Goal: Task Accomplishment & Management: Use online tool/utility

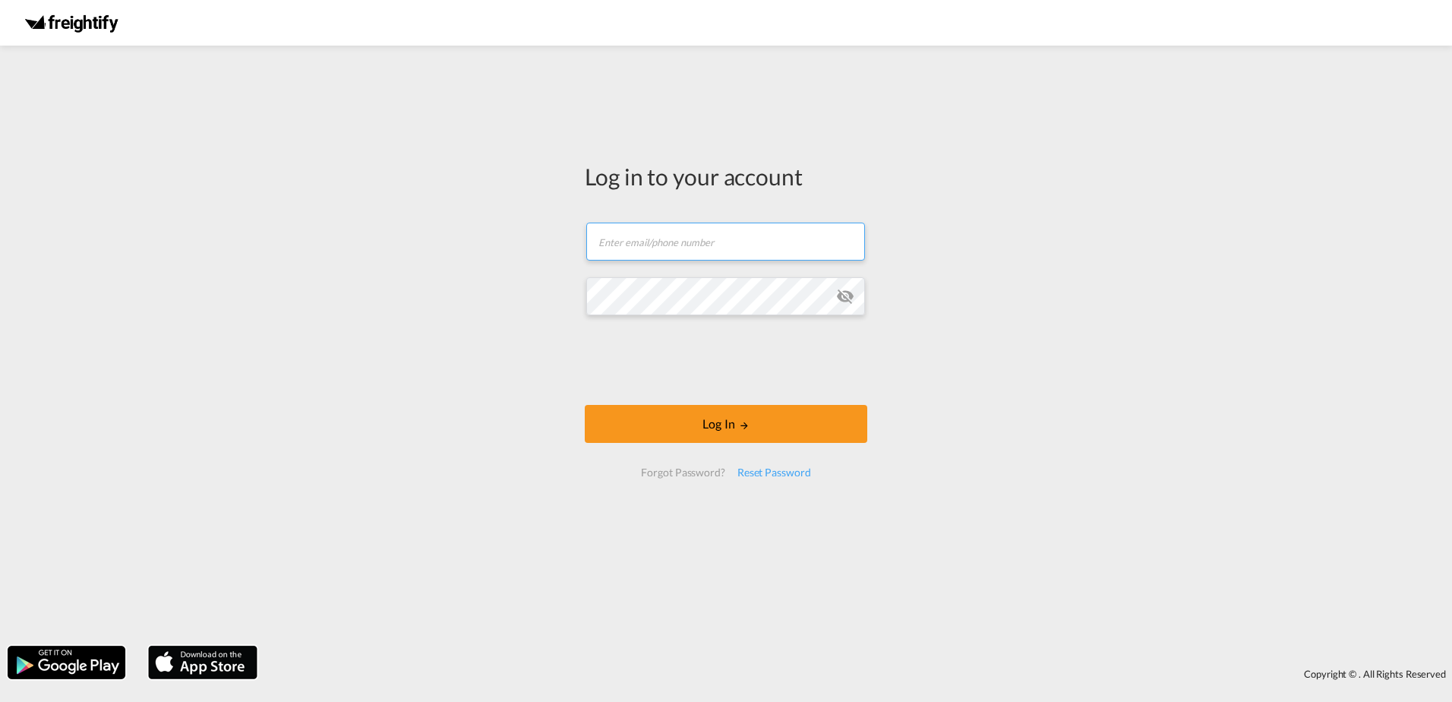
click at [635, 255] on input "text" at bounding box center [725, 242] width 279 height 38
paste input "[PERSON_NAME][EMAIL_ADDRESS][DOMAIN_NAME]"
type input "[PERSON_NAME][EMAIL_ADDRESS][DOMAIN_NAME]"
click at [542, 323] on div "Log in to your account [PERSON_NAME][EMAIL_ADDRESS][DOMAIN_NAME] Log In Forgot …" at bounding box center [726, 345] width 1452 height 585
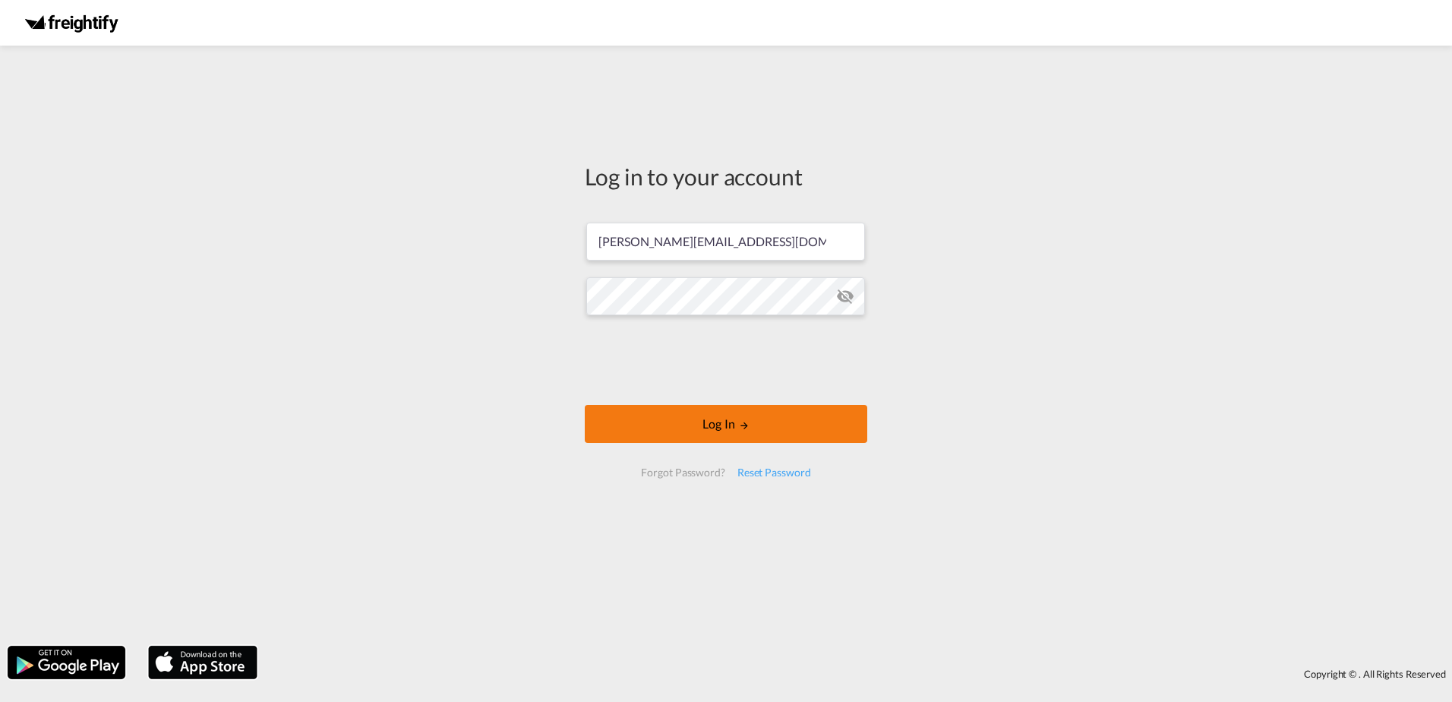
click at [678, 422] on button "Log In" at bounding box center [726, 424] width 283 height 38
